Goal: Task Accomplishment & Management: Use online tool/utility

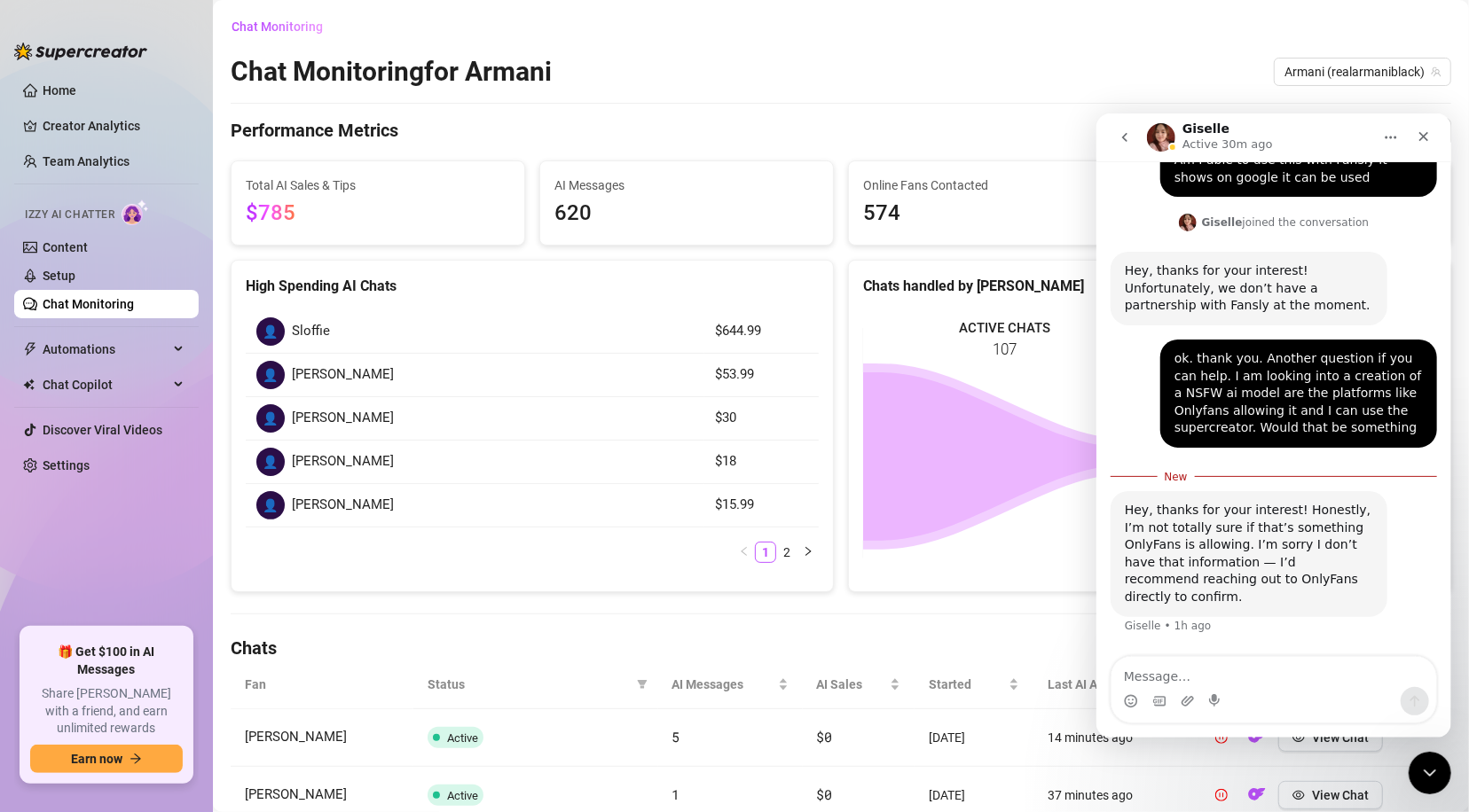
scroll to position [253, 0]
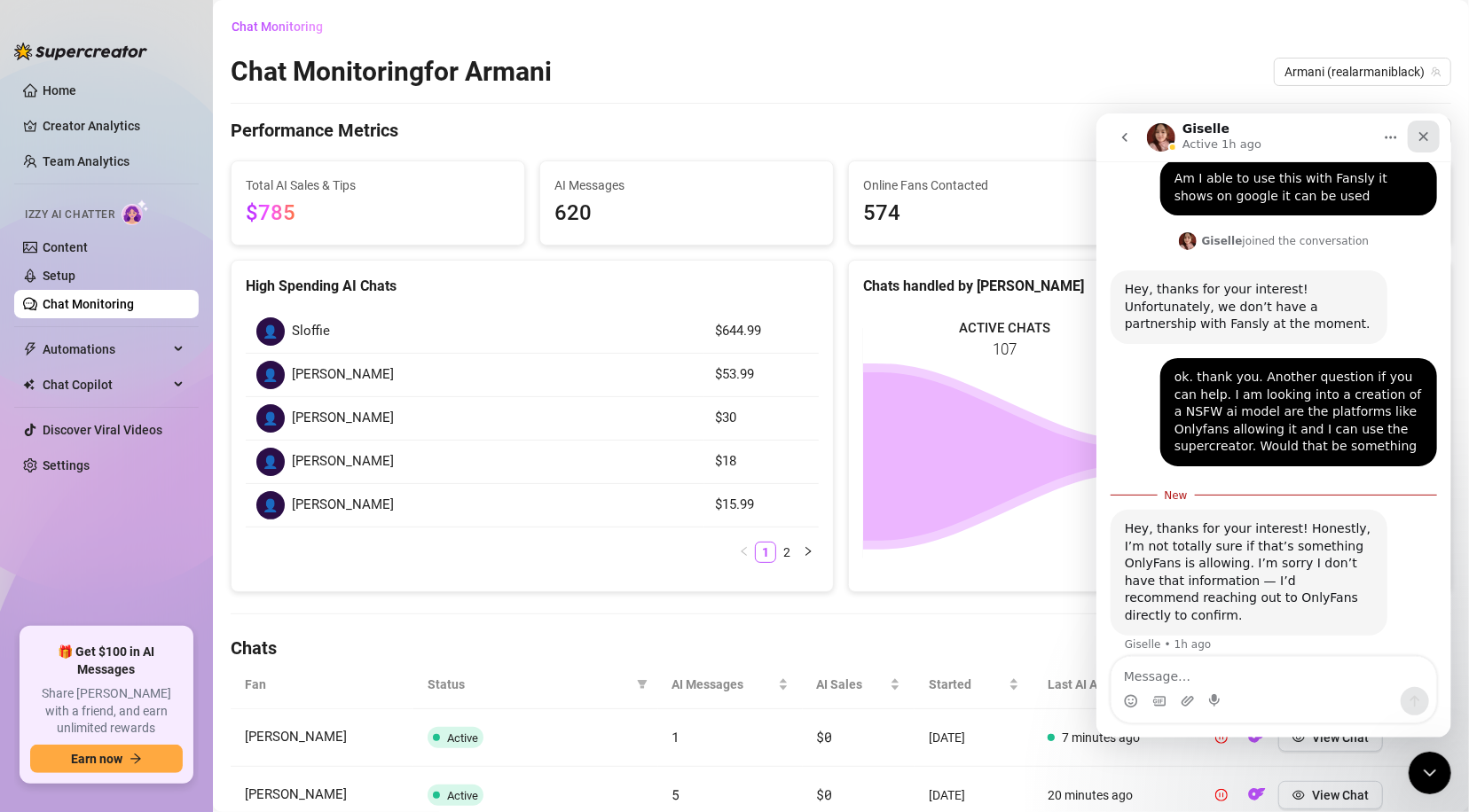
click at [1429, 134] on icon "Close" at bounding box center [1423, 136] width 14 height 14
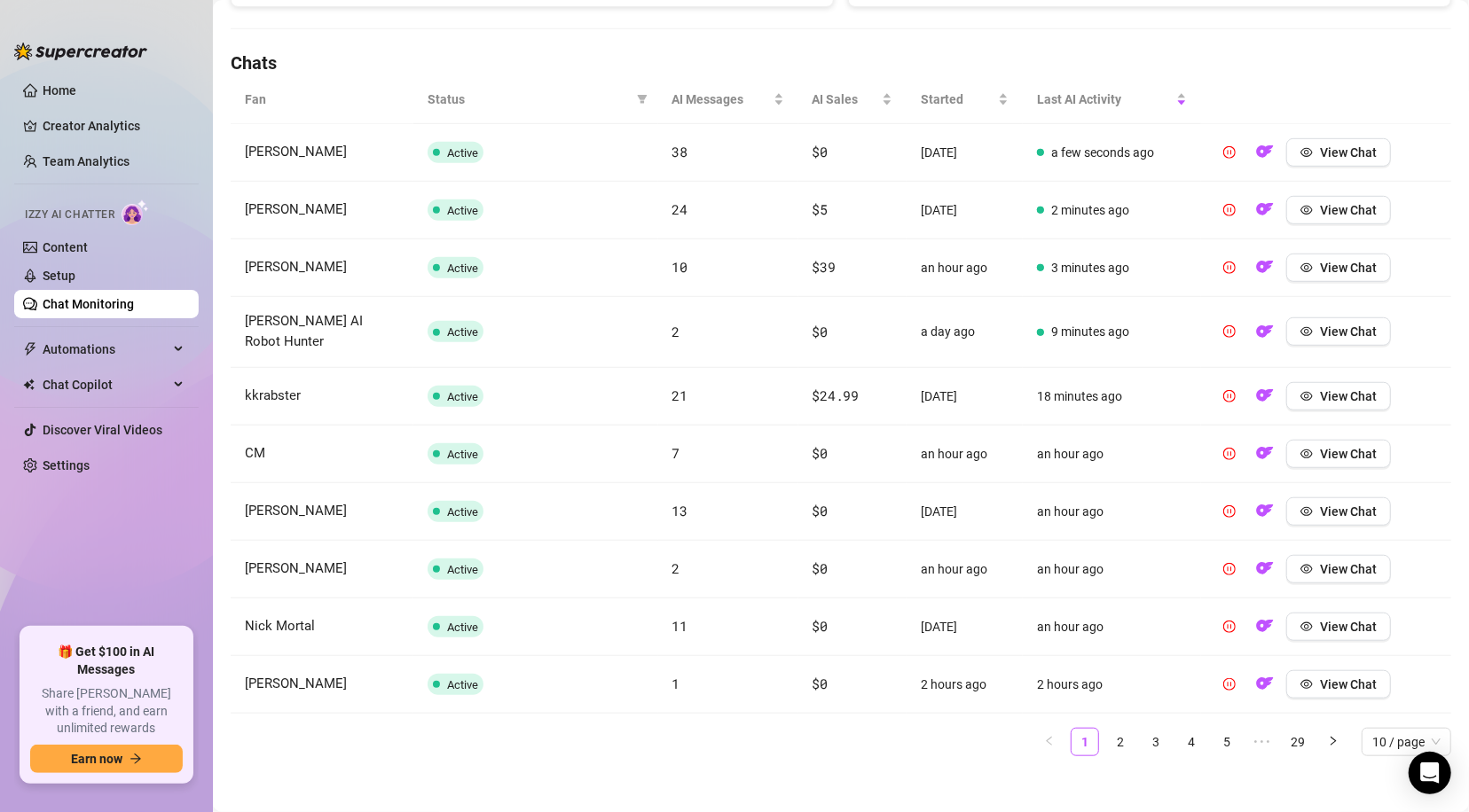
scroll to position [594, 0]
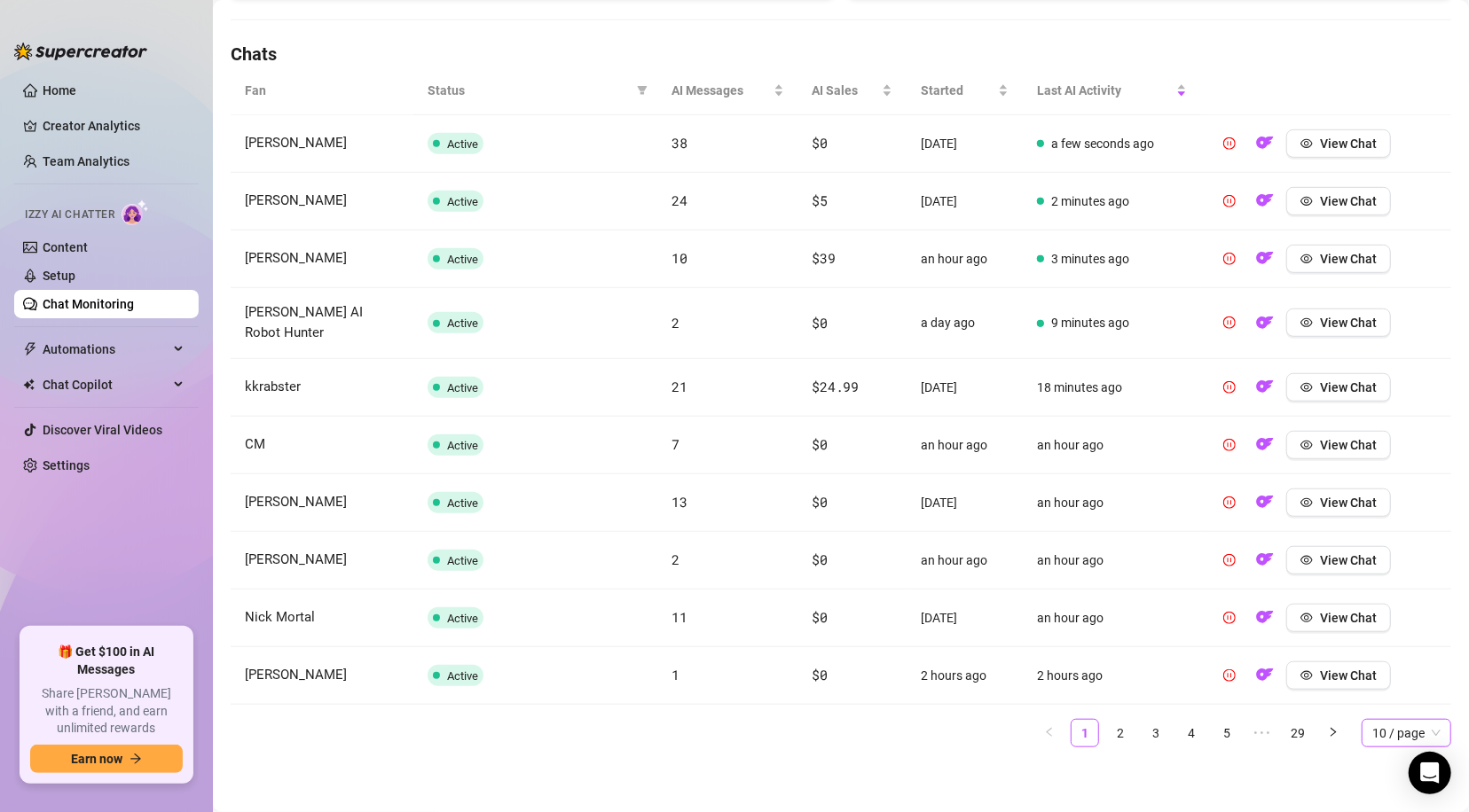
click at [1383, 740] on span "10 / page" at bounding box center [1406, 733] width 68 height 27
click at [1379, 693] on div "100 / page" at bounding box center [1407, 698] width 61 height 20
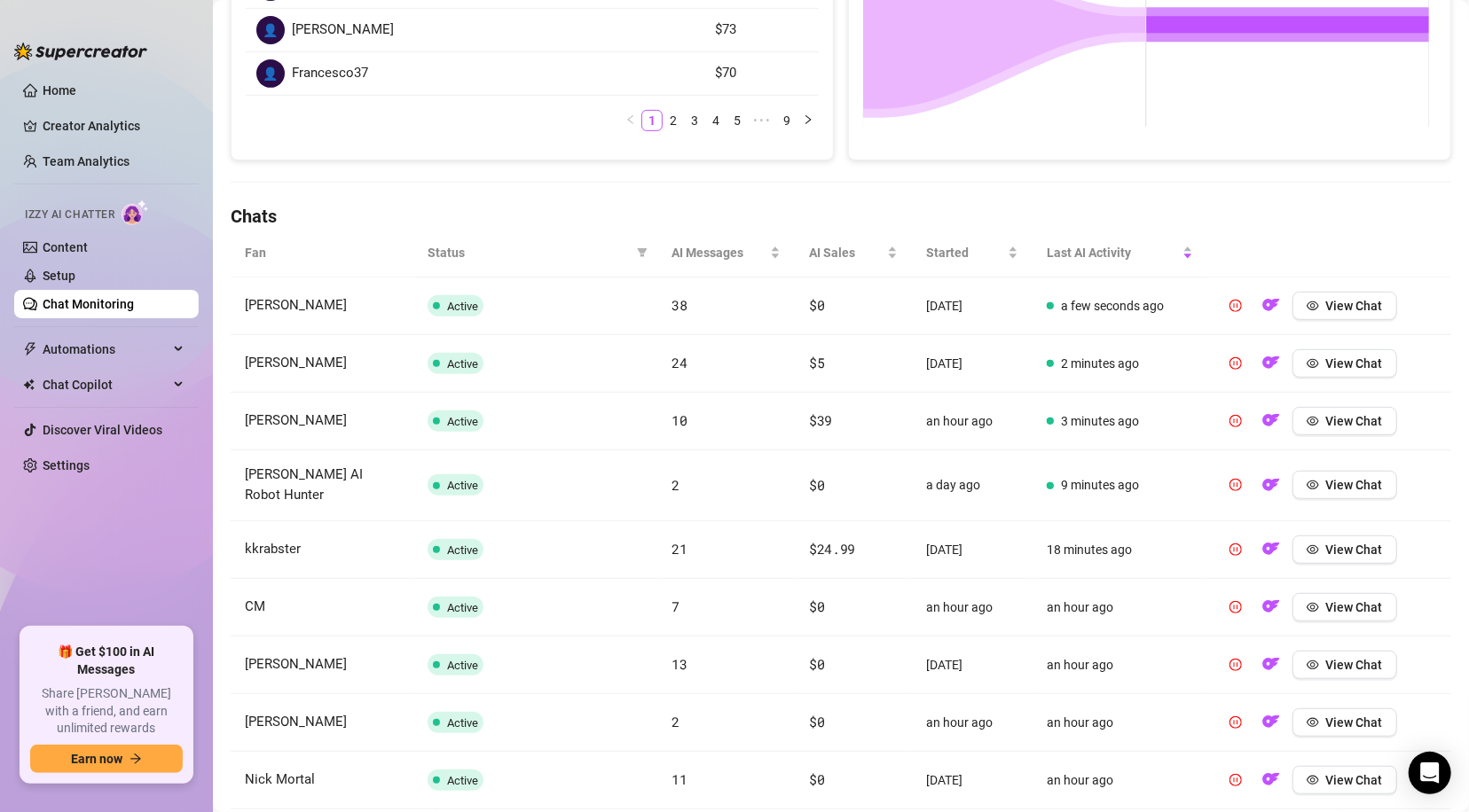
scroll to position [0, 0]
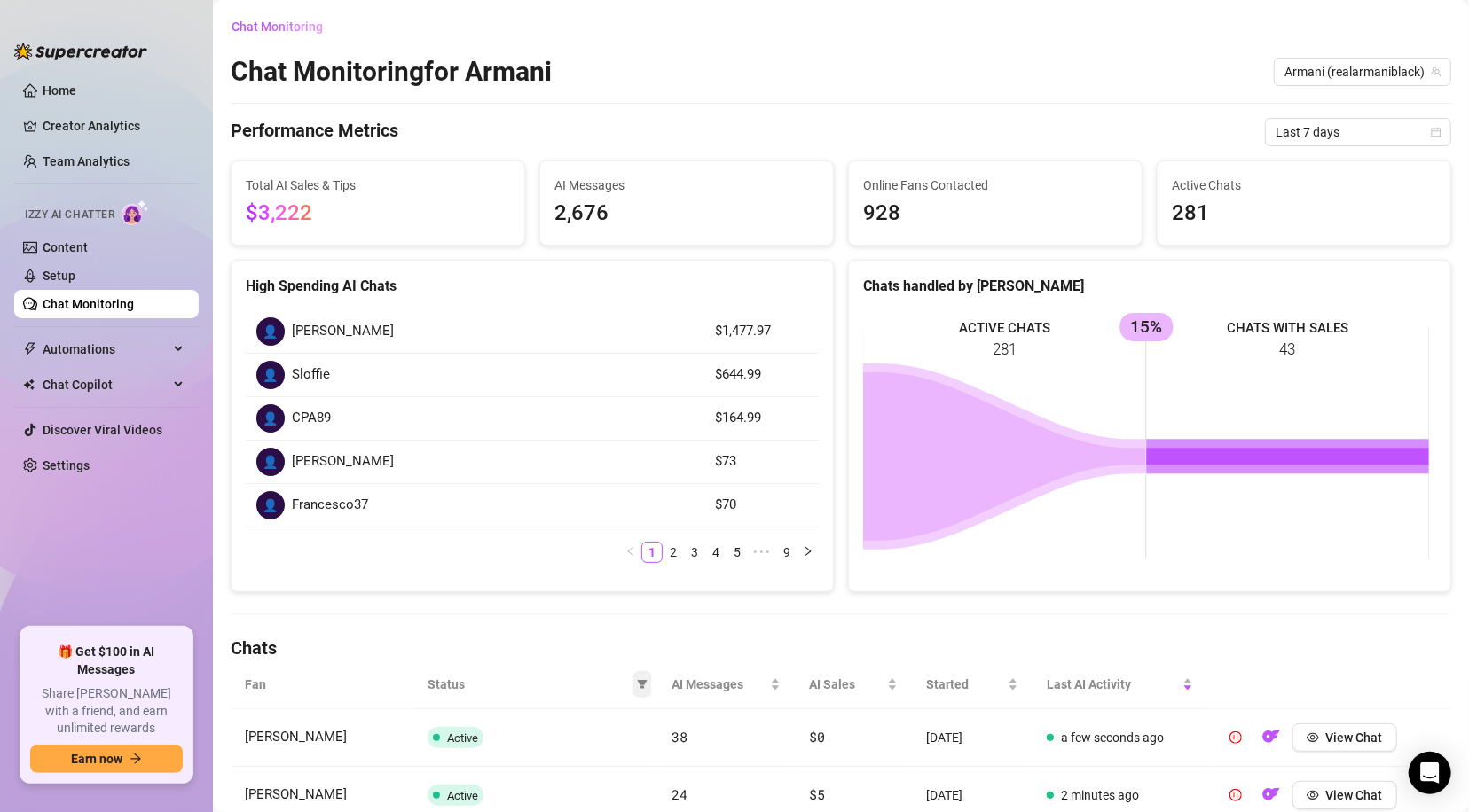
click at [637, 680] on icon "filter" at bounding box center [642, 684] width 10 height 9
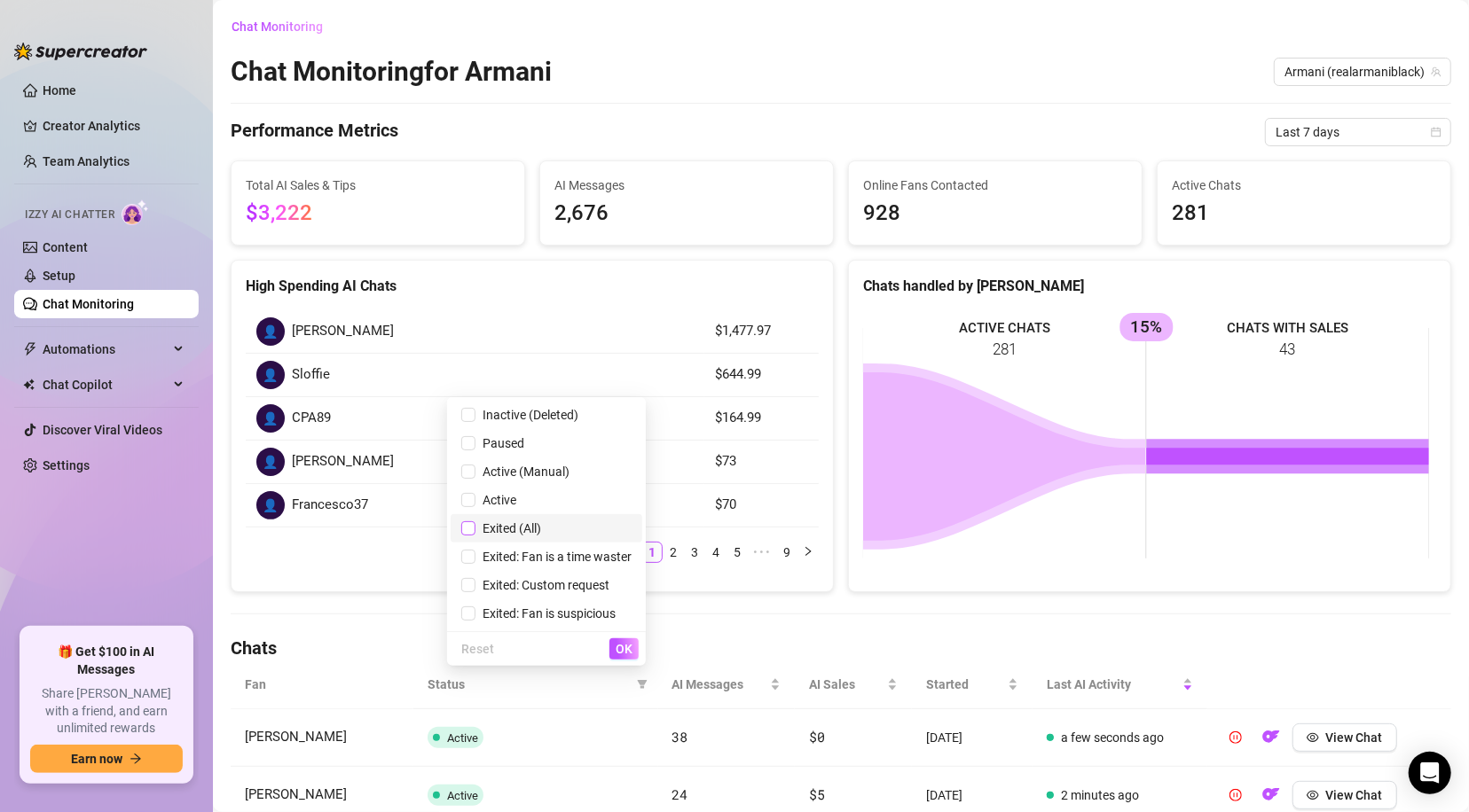
click at [466, 523] on input "checkbox" at bounding box center [468, 528] width 14 height 14
click at [625, 643] on span "OK" at bounding box center [624, 649] width 17 height 14
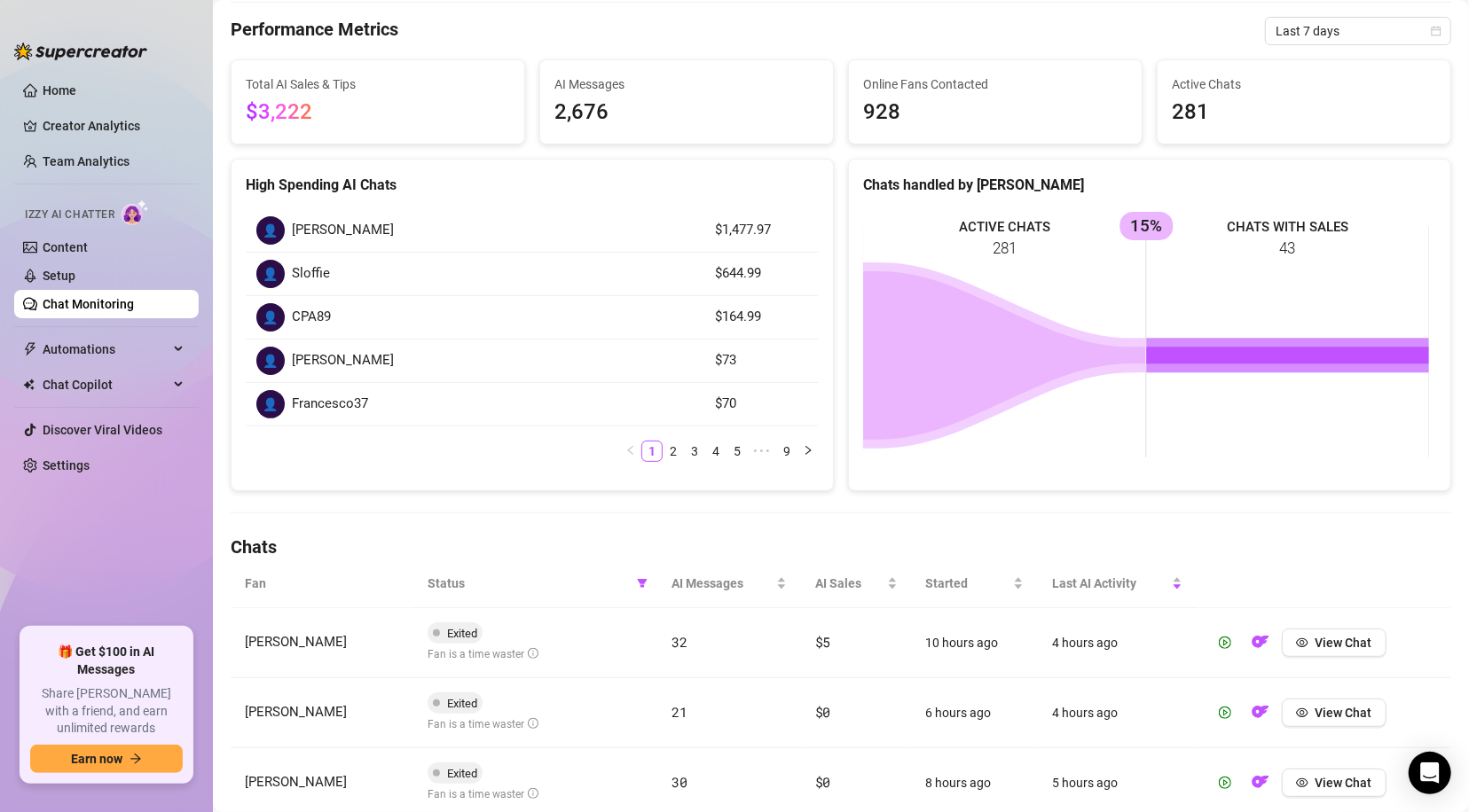
scroll to position [67, 0]
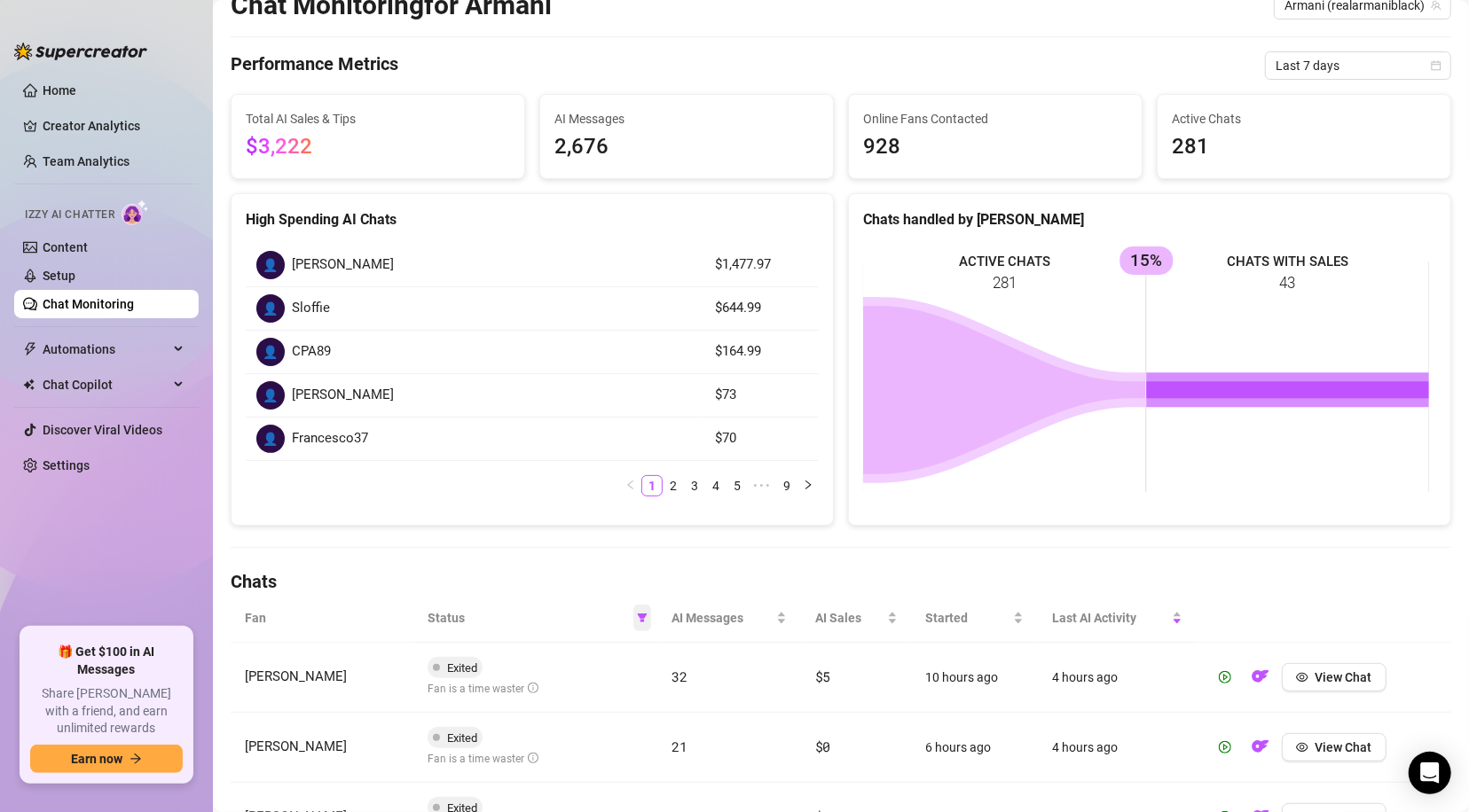
click at [634, 618] on span at bounding box center [643, 618] width 18 height 27
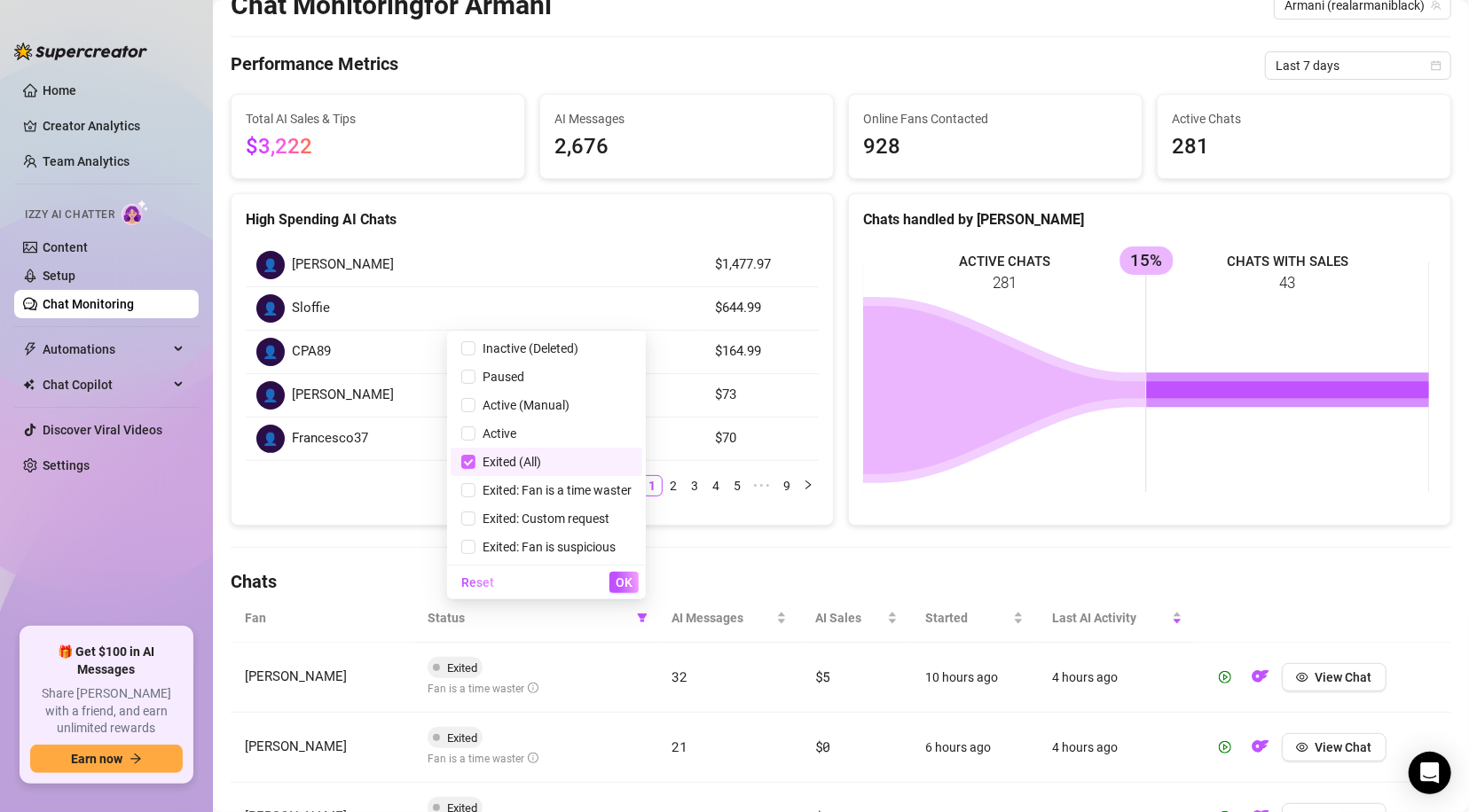
click at [467, 455] on input "checkbox" at bounding box center [468, 462] width 14 height 14
checkbox input "false"
click at [471, 346] on input "checkbox" at bounding box center [468, 349] width 14 height 14
checkbox input "true"
click at [625, 578] on span "OK" at bounding box center [624, 582] width 17 height 14
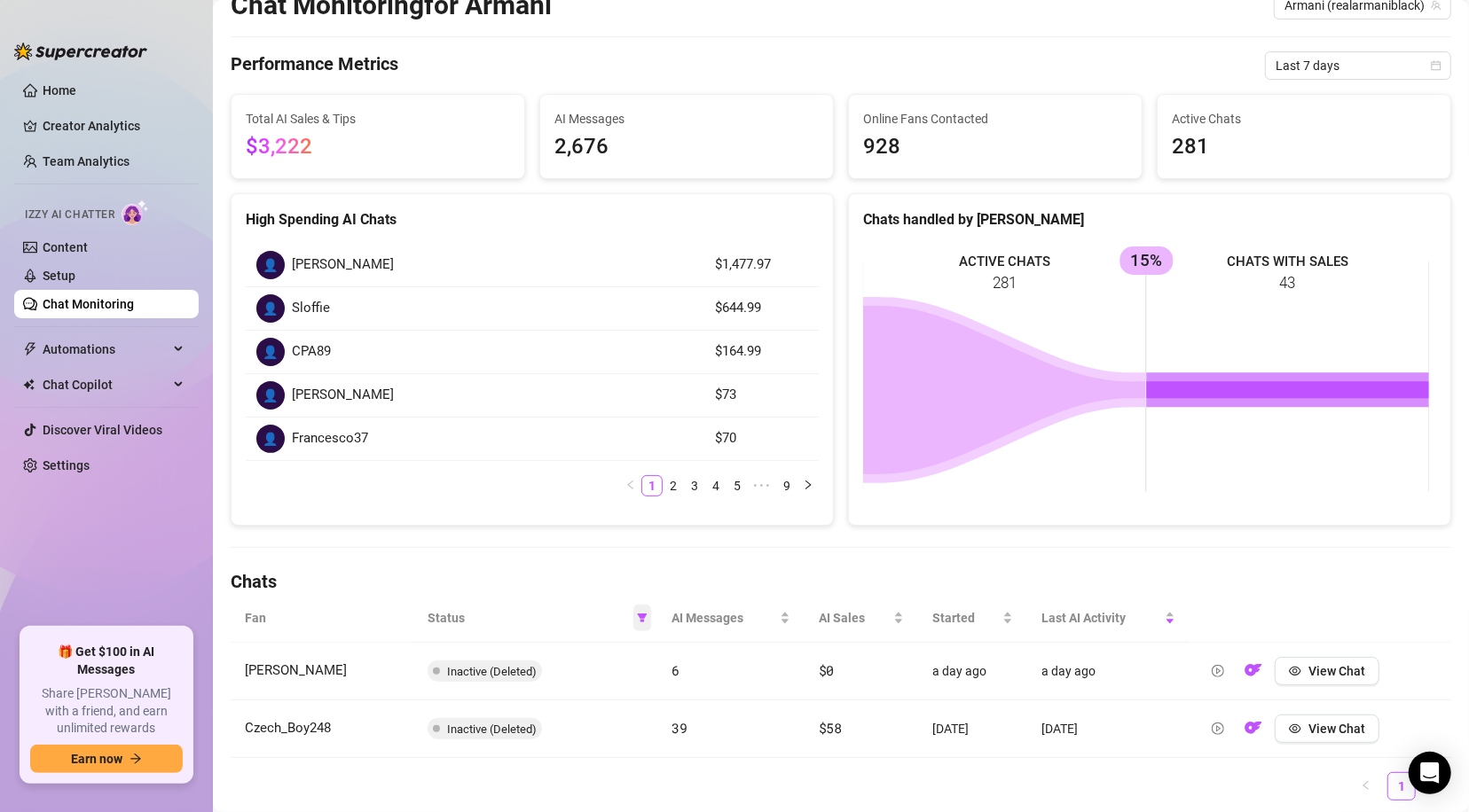
click at [637, 616] on icon "filter" at bounding box center [642, 618] width 10 height 9
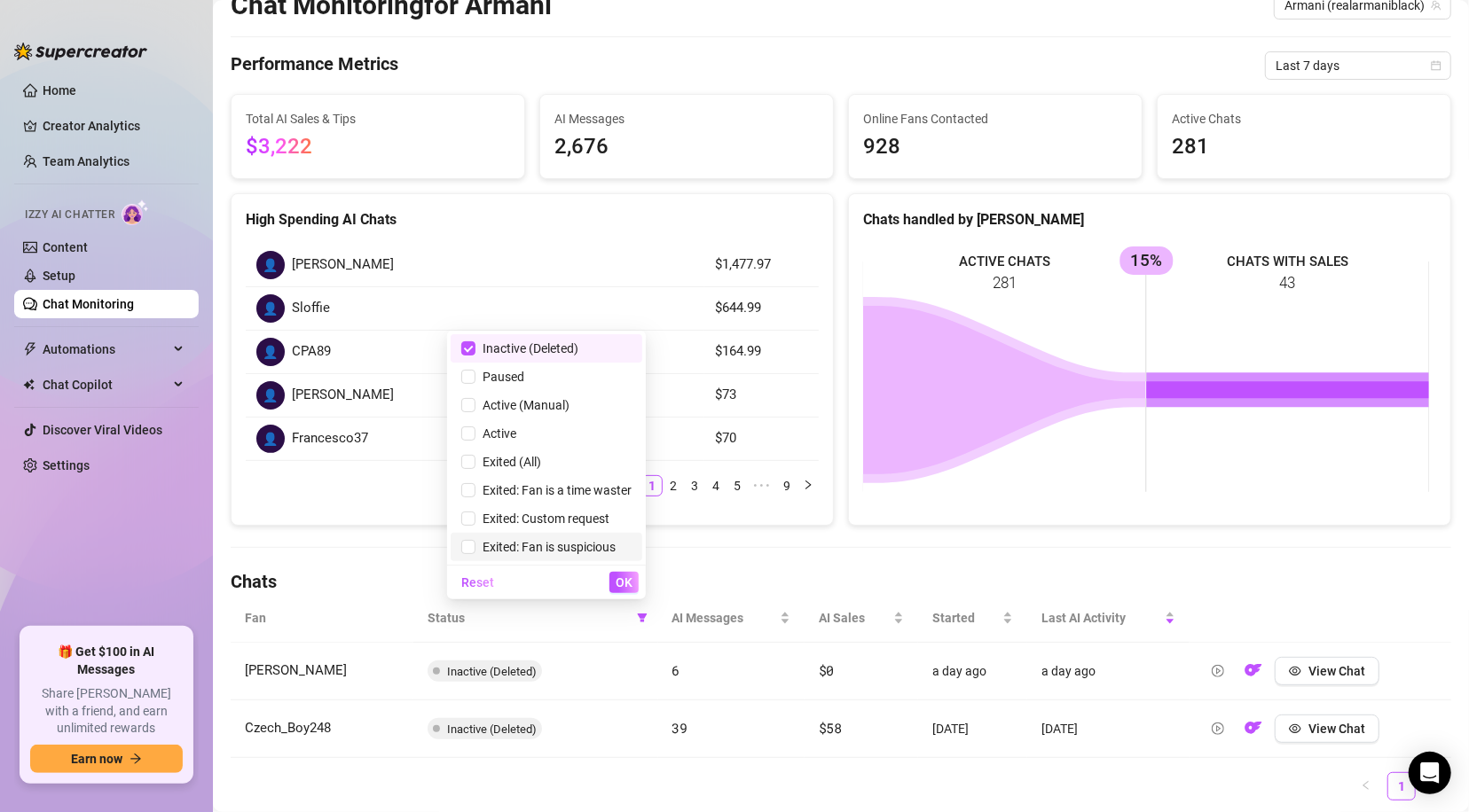
click at [476, 544] on span "Exited: Fan is suspicious" at bounding box center [545, 547] width 140 height 14
checkbox input "true"
click at [468, 349] on input "checkbox" at bounding box center [468, 349] width 14 height 14
checkbox input "false"
click at [623, 575] on span "OK" at bounding box center [624, 582] width 17 height 14
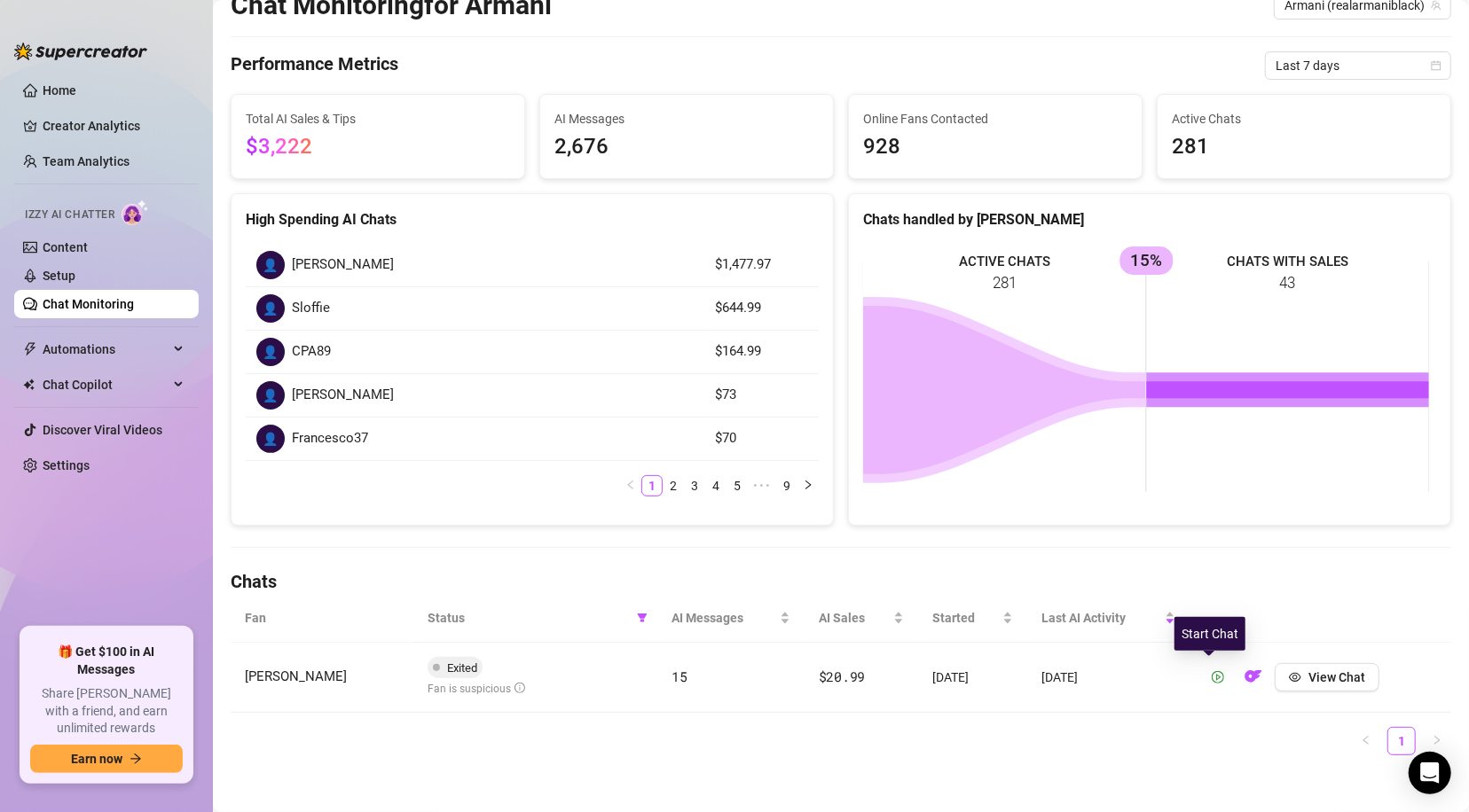
click at [1212, 671] on icon "play-circle" at bounding box center [1218, 677] width 13 height 13
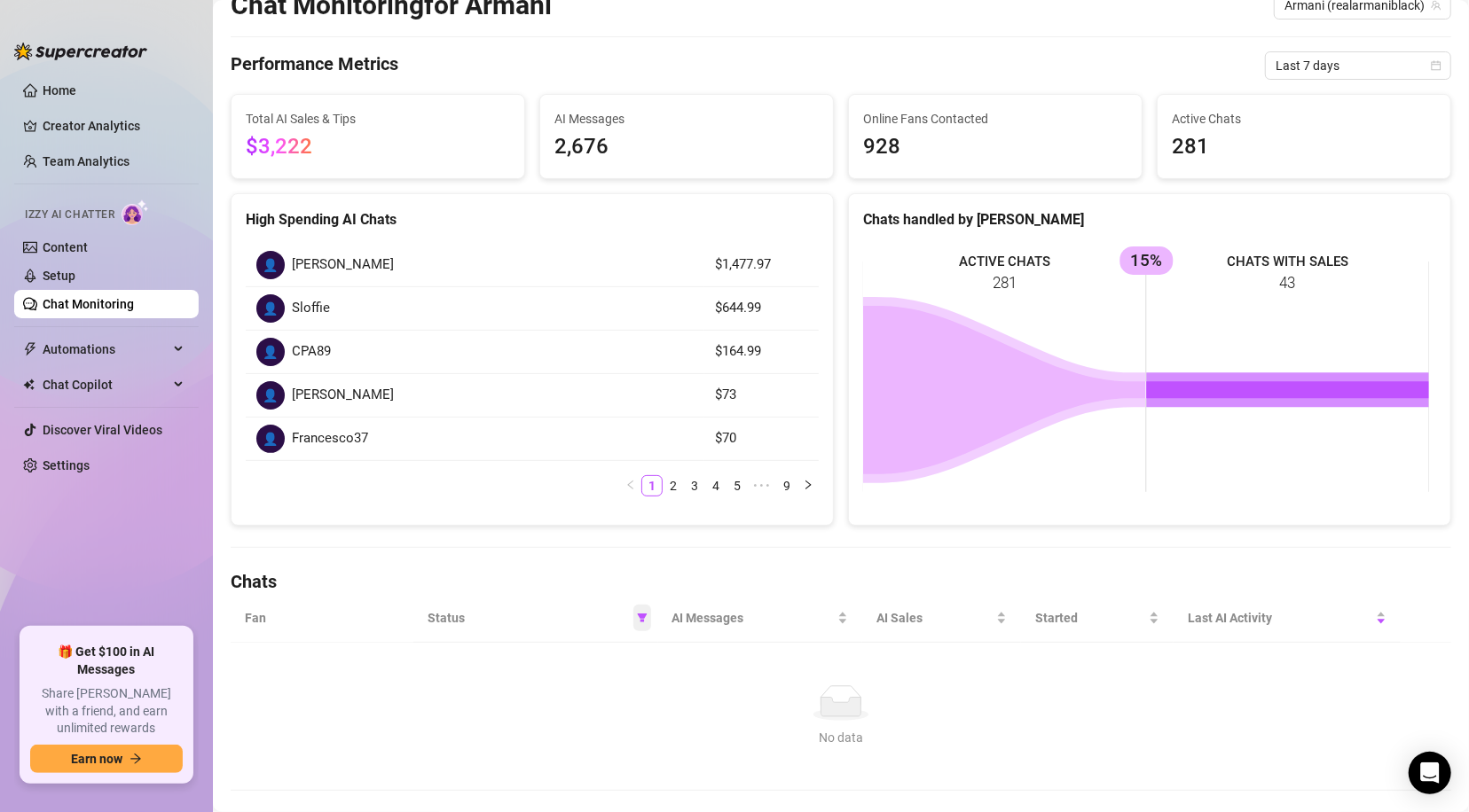
click at [637, 619] on icon "filter" at bounding box center [642, 618] width 10 height 9
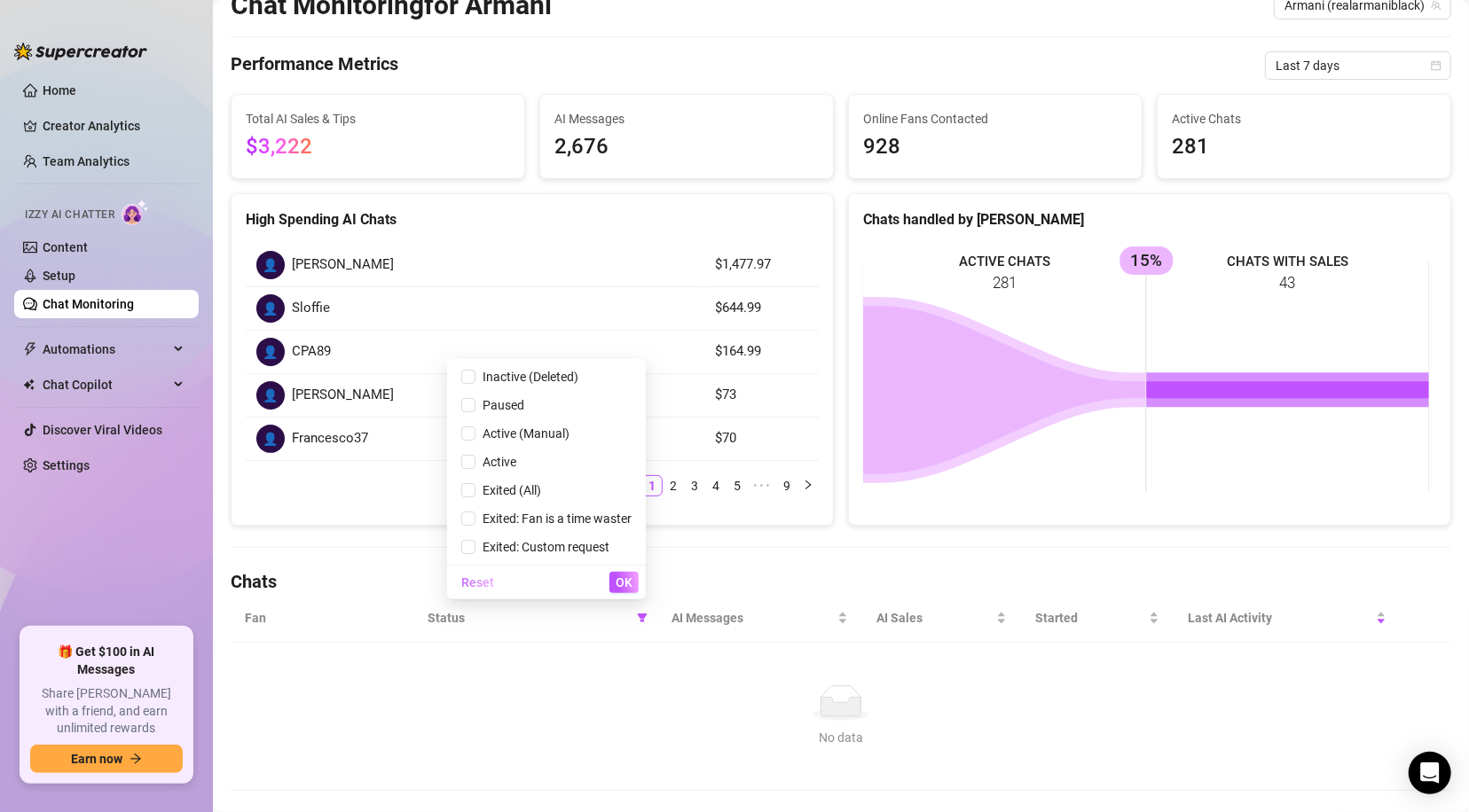
click at [470, 579] on span "Reset" at bounding box center [477, 582] width 33 height 14
click at [621, 581] on span "OK" at bounding box center [624, 582] width 17 height 14
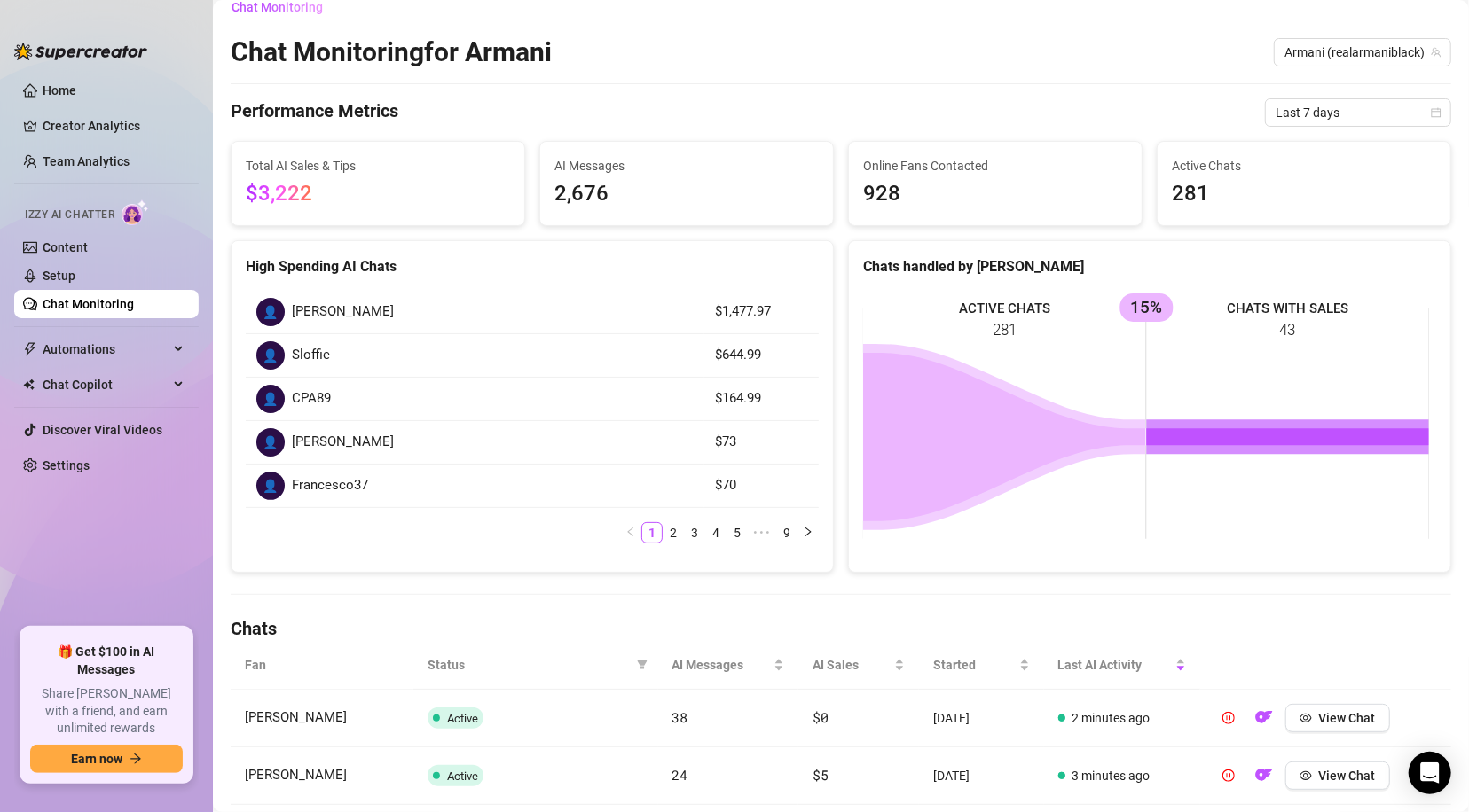
scroll to position [0, 0]
